Goal: Task Accomplishment & Management: Use online tool/utility

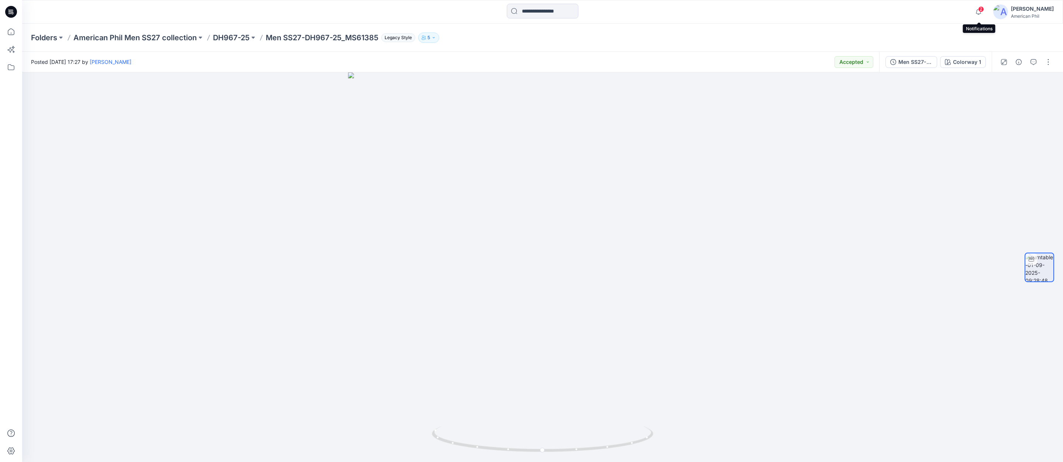
click at [982, 9] on span "2" at bounding box center [982, 9] width 6 height 6
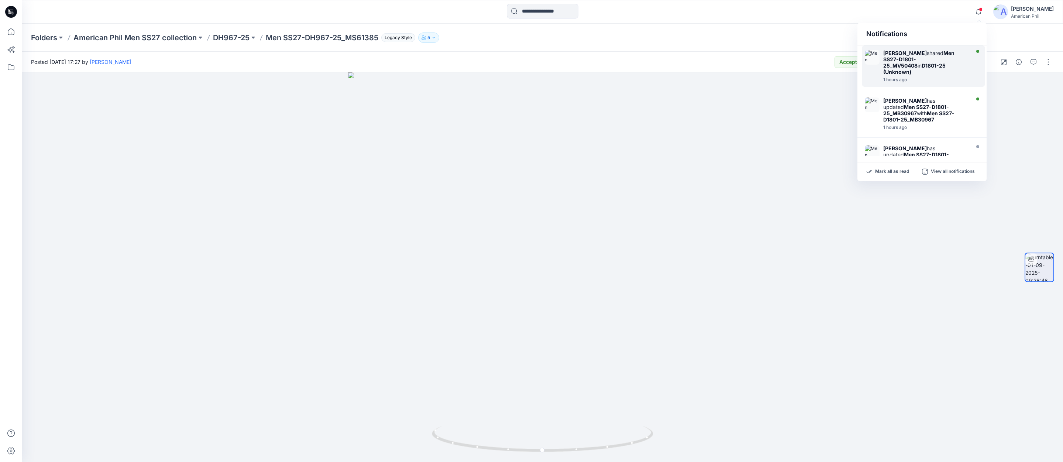
click at [924, 58] on strong "Men SS27-D1801-25_MV50408" at bounding box center [919, 59] width 71 height 19
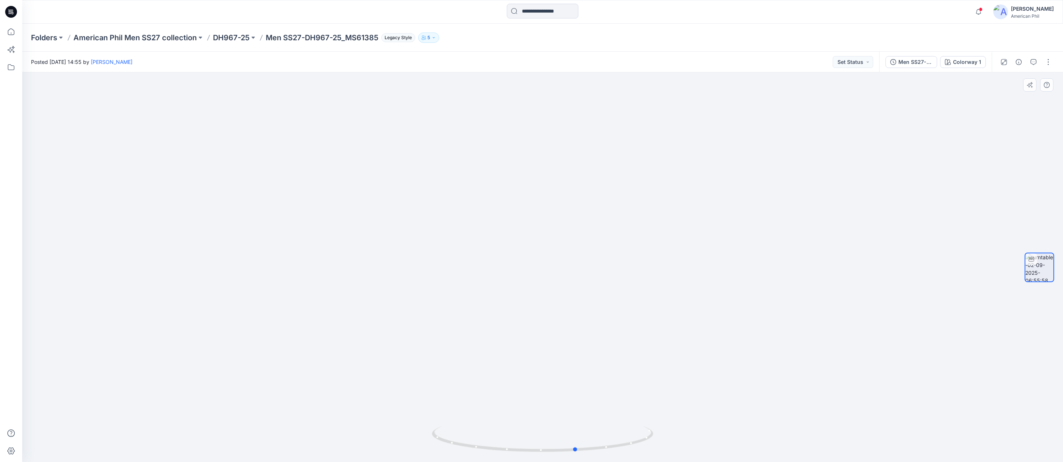
drag, startPoint x: 565, startPoint y: 451, endPoint x: 377, endPoint y: 432, distance: 188.5
click at [377, 432] on div at bounding box center [542, 267] width 1041 height 390
click at [868, 62] on button "Set Status" at bounding box center [853, 62] width 41 height 12
drag, startPoint x: 829, startPoint y: 97, endPoint x: 839, endPoint y: 97, distance: 9.2
click at [829, 97] on p "Accepted" at bounding box center [833, 97] width 24 height 10
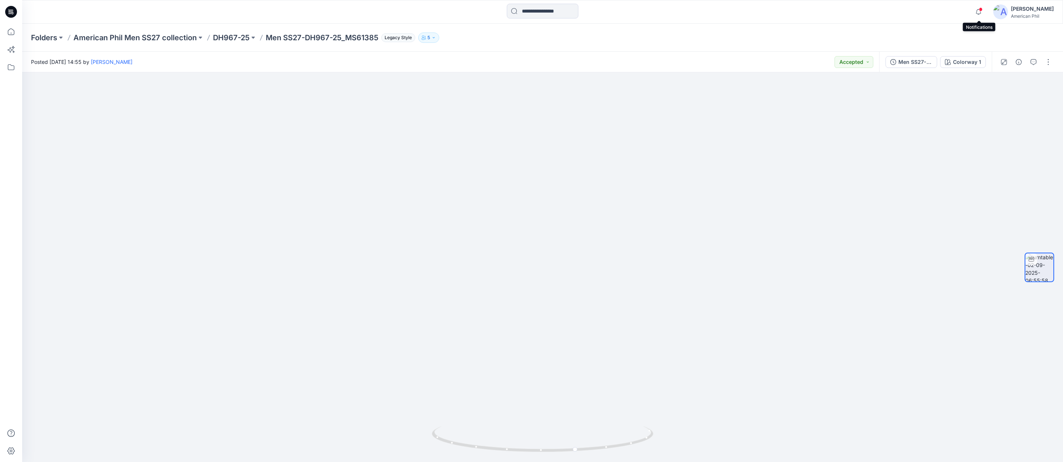
click at [983, 8] on span at bounding box center [981, 9] width 4 height 4
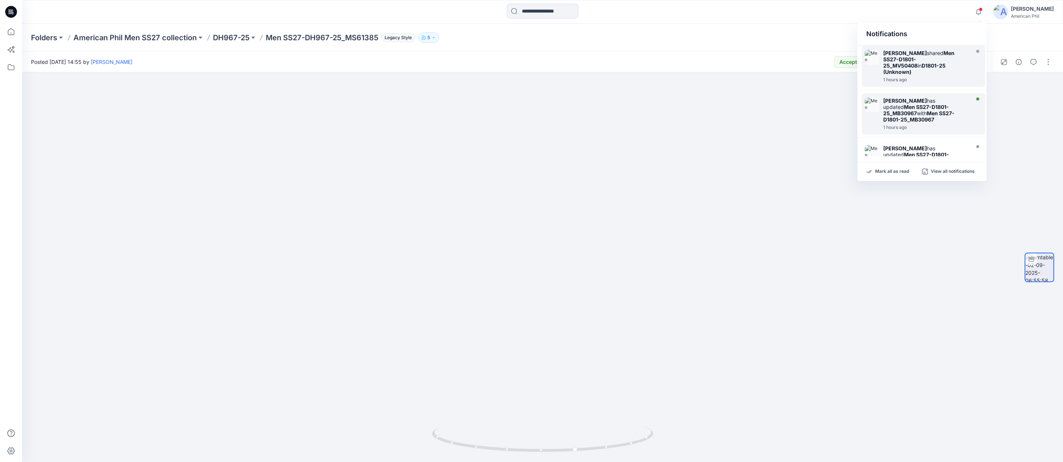
click at [876, 101] on img at bounding box center [872, 104] width 15 height 15
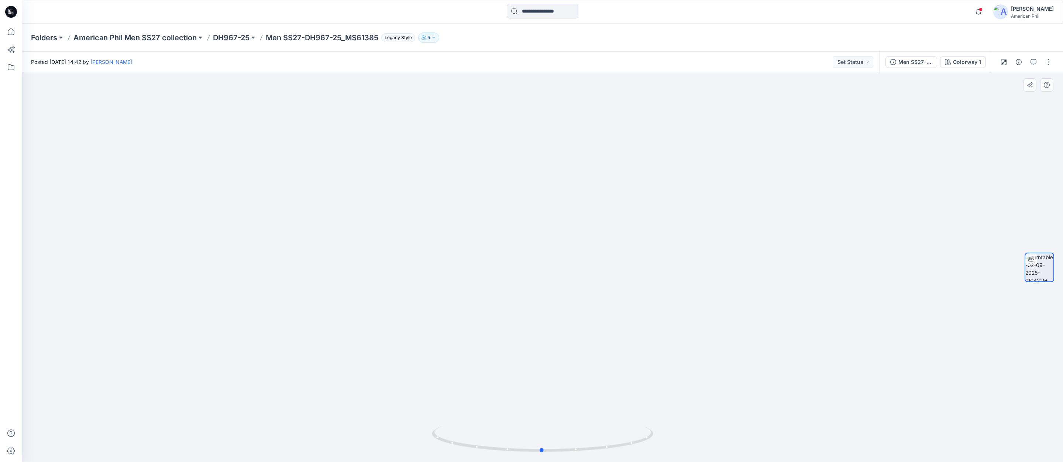
drag, startPoint x: 557, startPoint y: 448, endPoint x: 778, endPoint y: 387, distance: 229.3
click at [778, 387] on div at bounding box center [542, 267] width 1041 height 390
